Goal: Connect with others: Connect with others

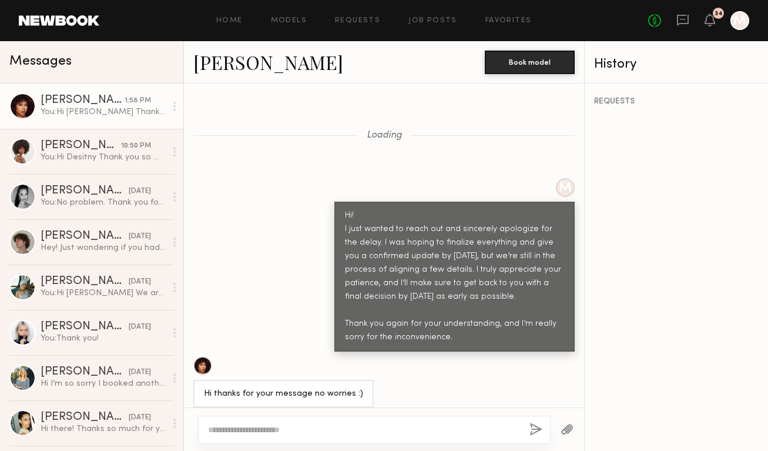
scroll to position [1780, 0]
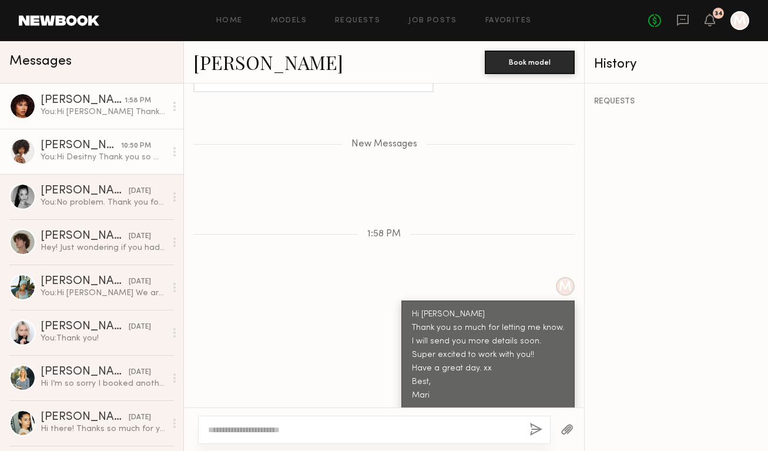
click at [80, 152] on div "You: Hi Desitny Thank you so much!! I will discuss with my team, and get back t…" at bounding box center [103, 157] width 125 height 11
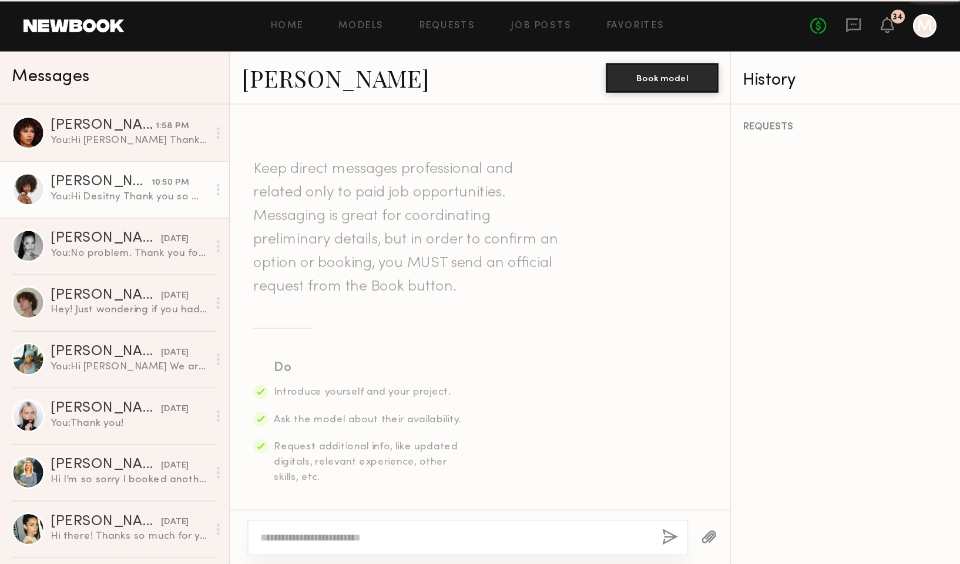
scroll to position [1140, 0]
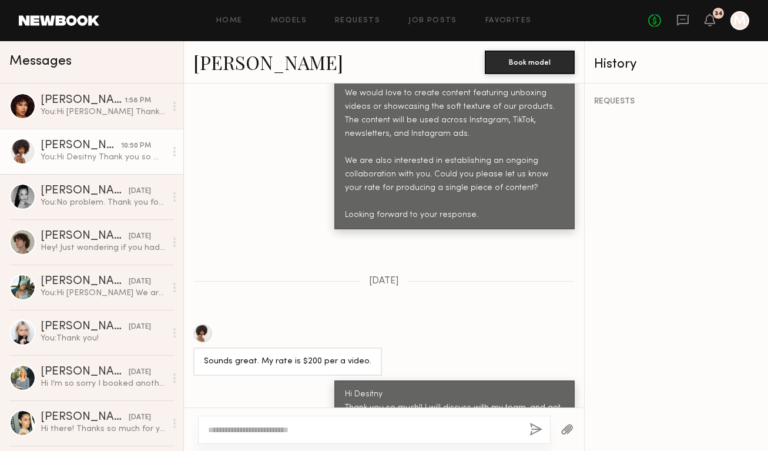
click at [249, 53] on link "Destiny J." at bounding box center [268, 61] width 150 height 25
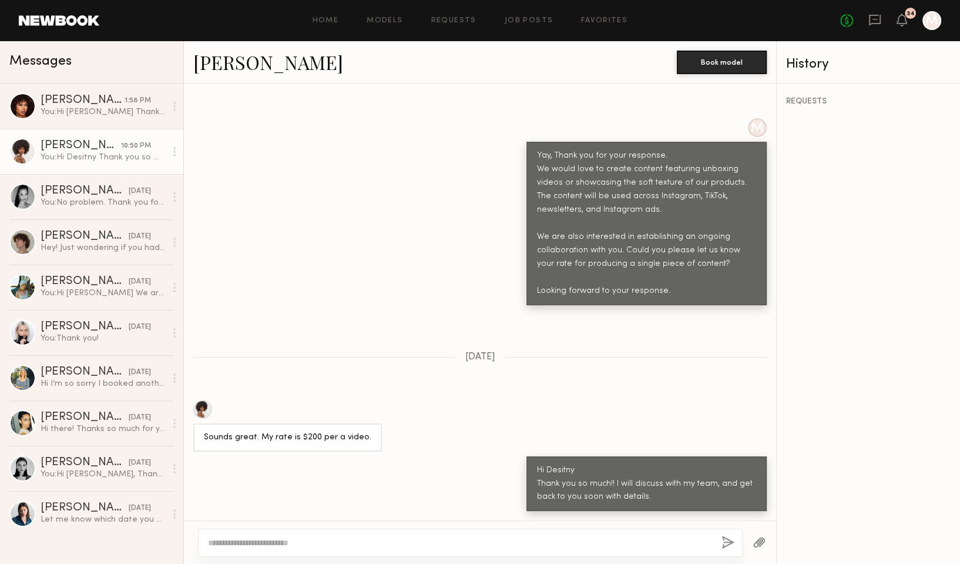
scroll to position [905, 0]
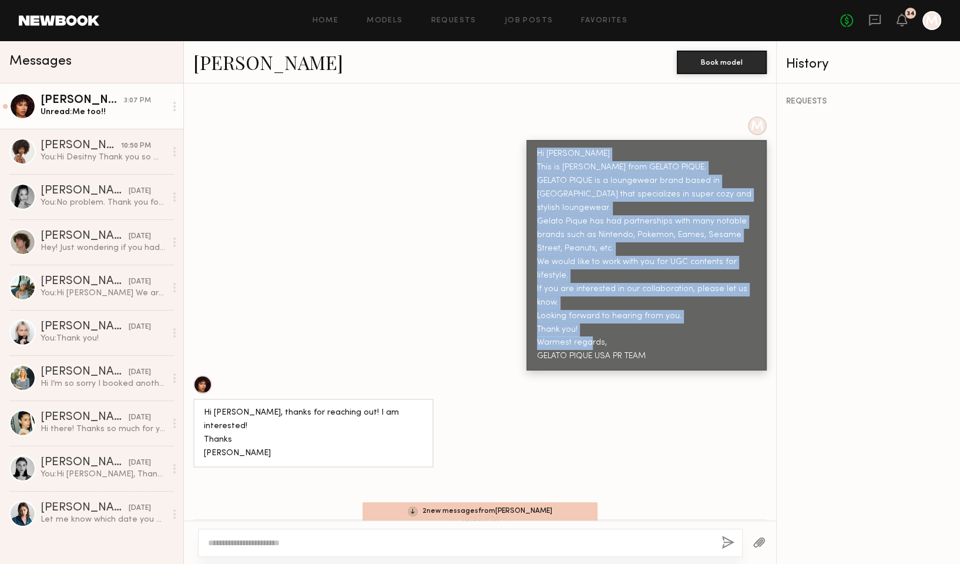
scroll to position [824, 0]
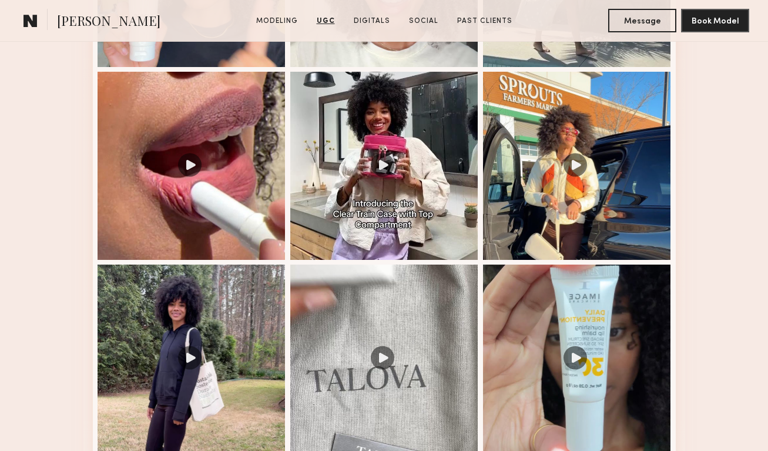
scroll to position [1397, 0]
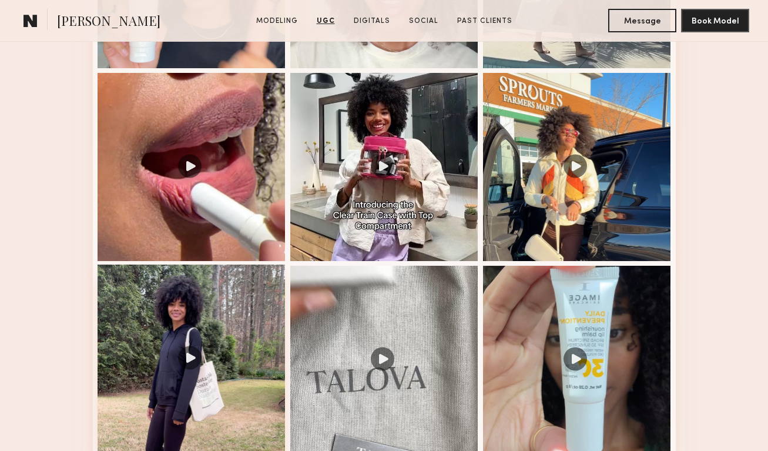
click at [223, 332] on div at bounding box center [192, 359] width 188 height 188
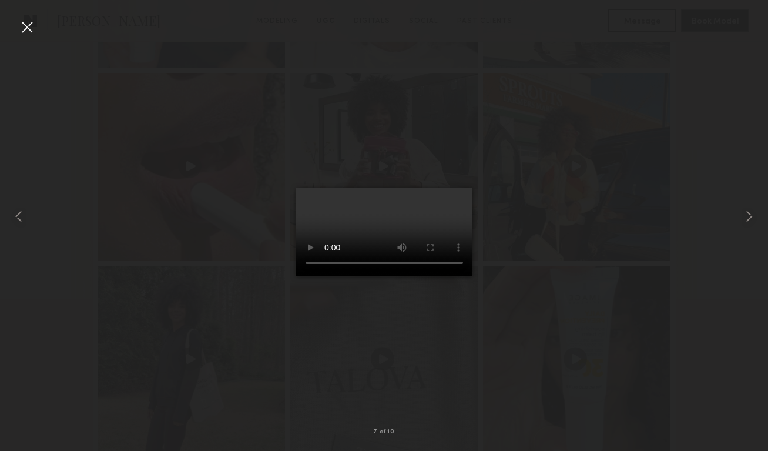
click at [29, 24] on div at bounding box center [27, 27] width 19 height 19
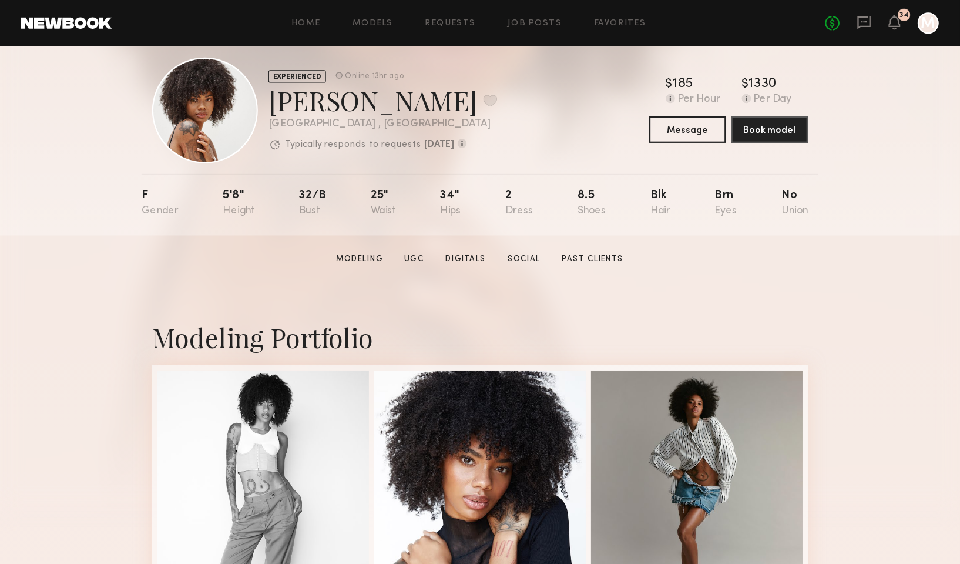
scroll to position [18, 0]
